Goal: Task Accomplishment & Management: Use online tool/utility

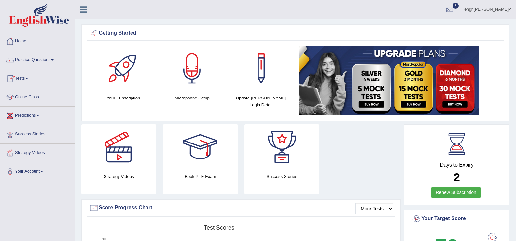
click at [30, 82] on link "Tests" at bounding box center [37, 77] width 74 height 16
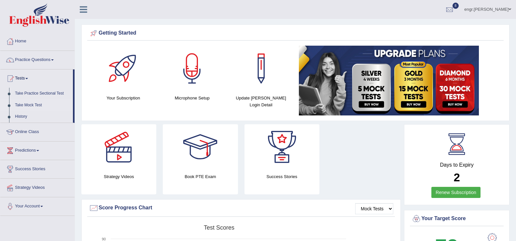
click at [27, 103] on link "Take Mock Test" at bounding box center [42, 105] width 61 height 12
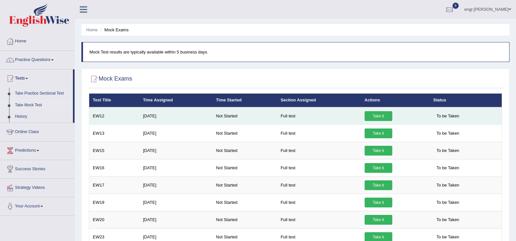
click at [375, 117] on link "Take it" at bounding box center [379, 116] width 28 height 10
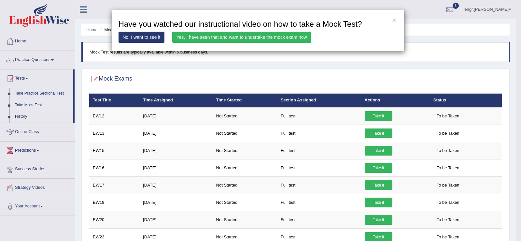
click at [274, 41] on link "Yes, I have seen that and want to undertake the mock exam now" at bounding box center [241, 37] width 139 height 11
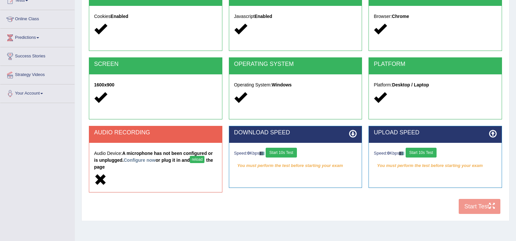
scroll to position [101, 0]
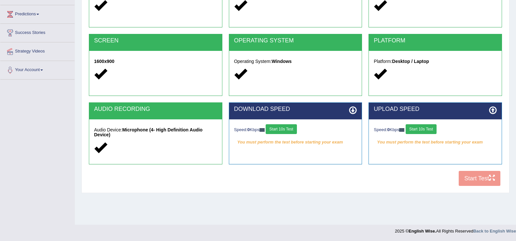
click at [292, 132] on button "Start 10s Test" at bounding box center [281, 129] width 31 height 10
click at [298, 132] on button "Start 10s Test" at bounding box center [286, 129] width 31 height 10
click at [427, 130] on button "Start 10s Test" at bounding box center [421, 129] width 31 height 10
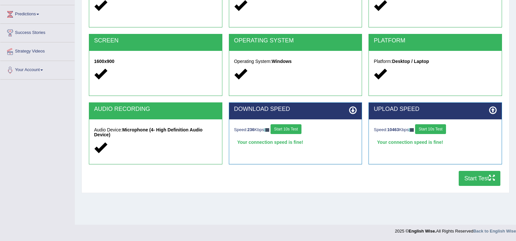
click at [481, 174] on button "Start Test" at bounding box center [480, 178] width 42 height 15
